Goal: Task Accomplishment & Management: Manage account settings

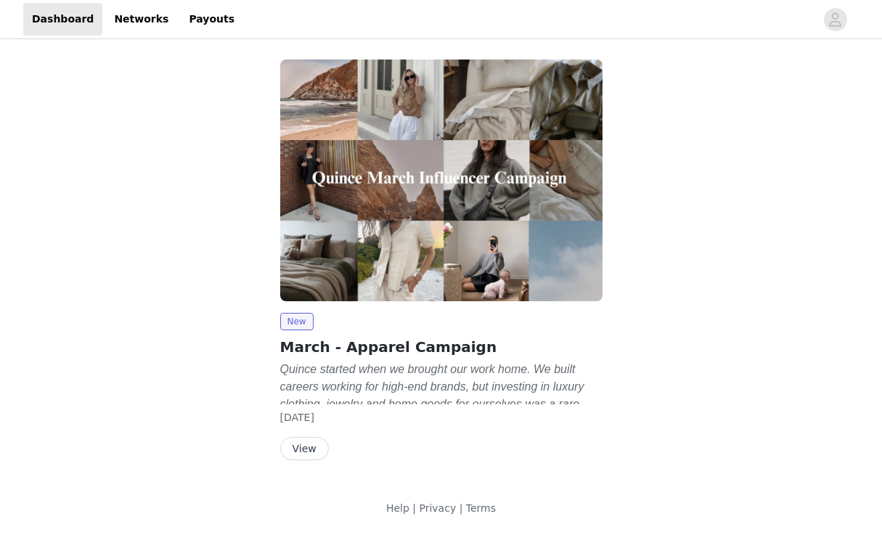
click at [452, 371] on em "Quince started when we brought our work home. We built careers working for high…" at bounding box center [434, 412] width 309 height 99
click at [317, 445] on button "View" at bounding box center [304, 448] width 49 height 23
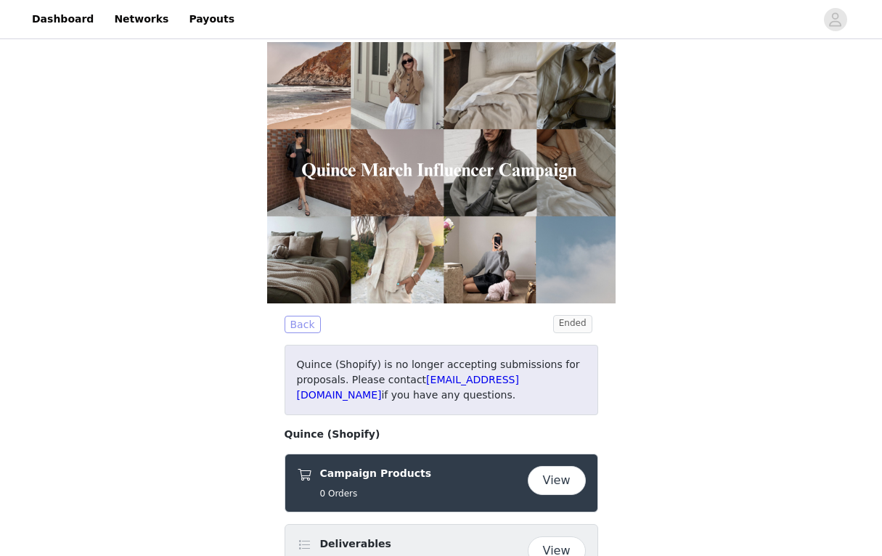
click at [299, 333] on button "Back" at bounding box center [303, 324] width 36 height 17
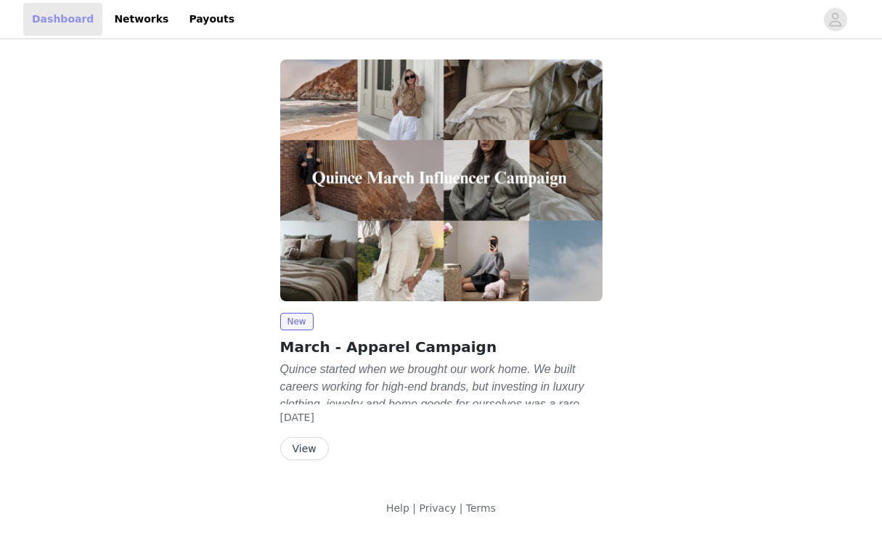
click at [41, 12] on link "Dashboard" at bounding box center [62, 19] width 79 height 33
click at [848, 20] on button "button" at bounding box center [836, 19] width 41 height 23
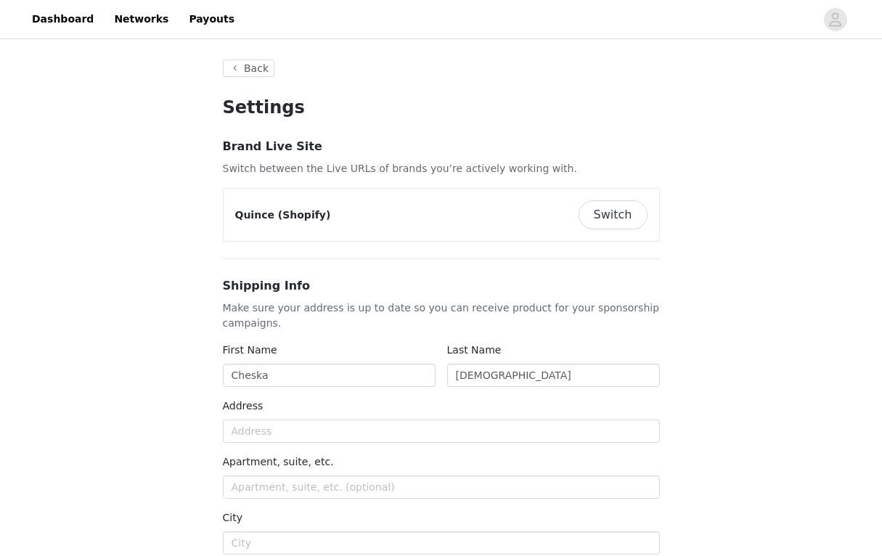
type input "+1 ([GEOGRAPHIC_DATA])"
click at [621, 213] on button "Switch" at bounding box center [613, 214] width 69 height 29
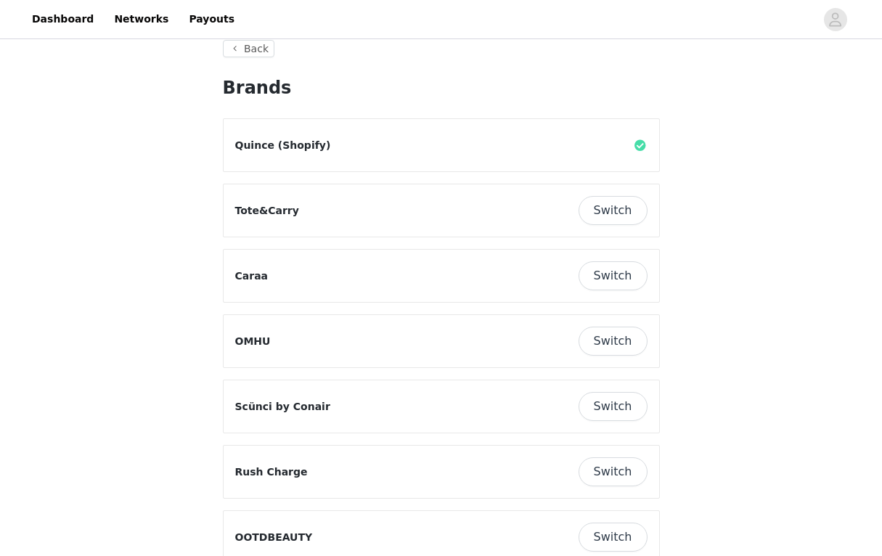
scroll to position [20, 0]
click at [614, 211] on button "Switch" at bounding box center [613, 209] width 69 height 29
